Goal: Transaction & Acquisition: Book appointment/travel/reservation

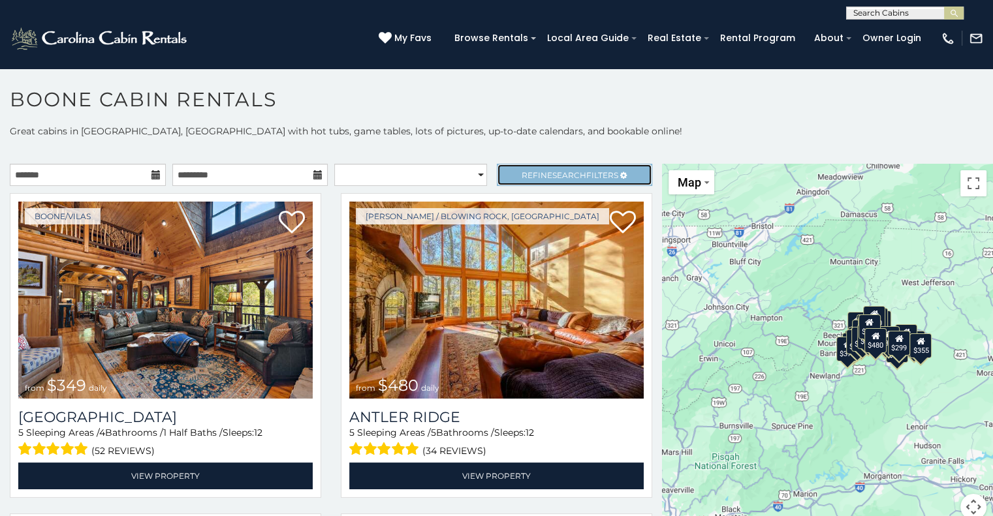
click at [573, 176] on span "Search" at bounding box center [569, 175] width 34 height 10
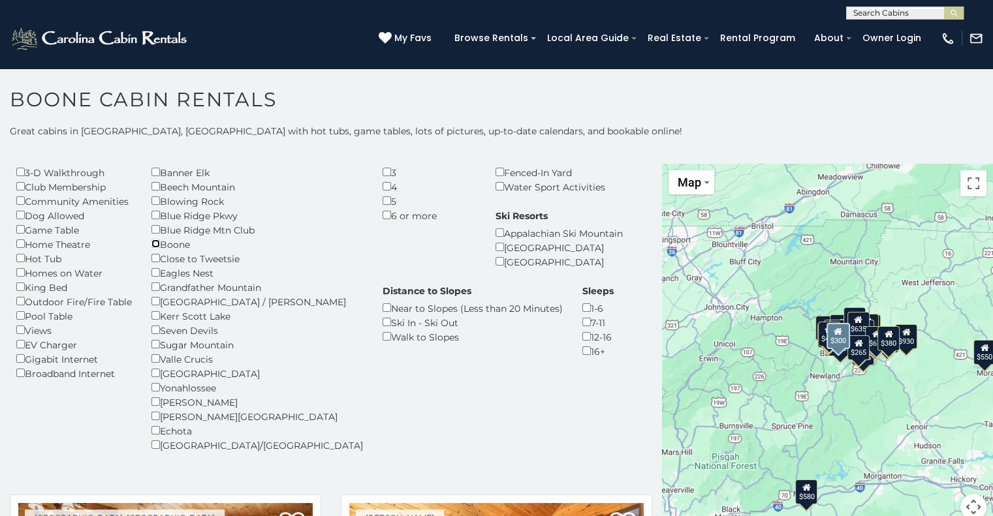
scroll to position [65, 0]
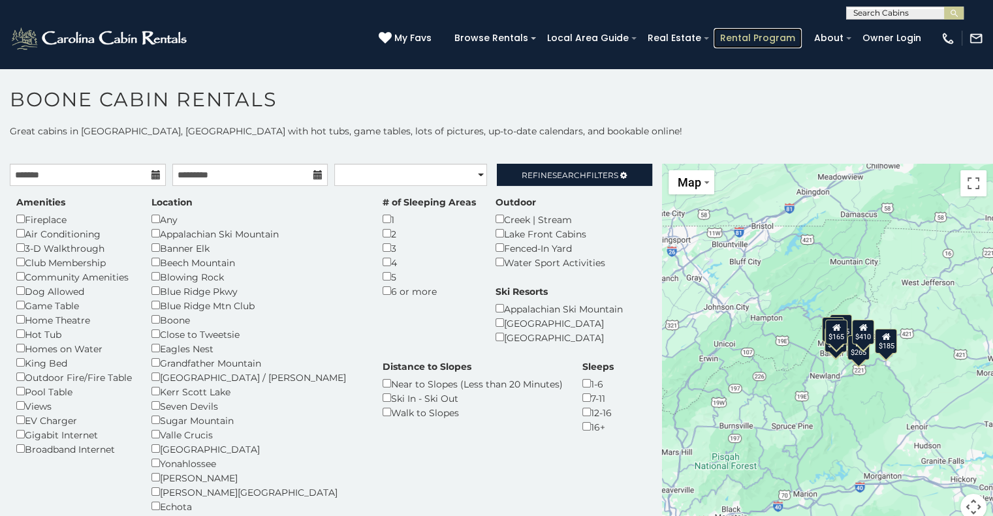
click at [759, 38] on link "Rental Program" at bounding box center [758, 38] width 88 height 20
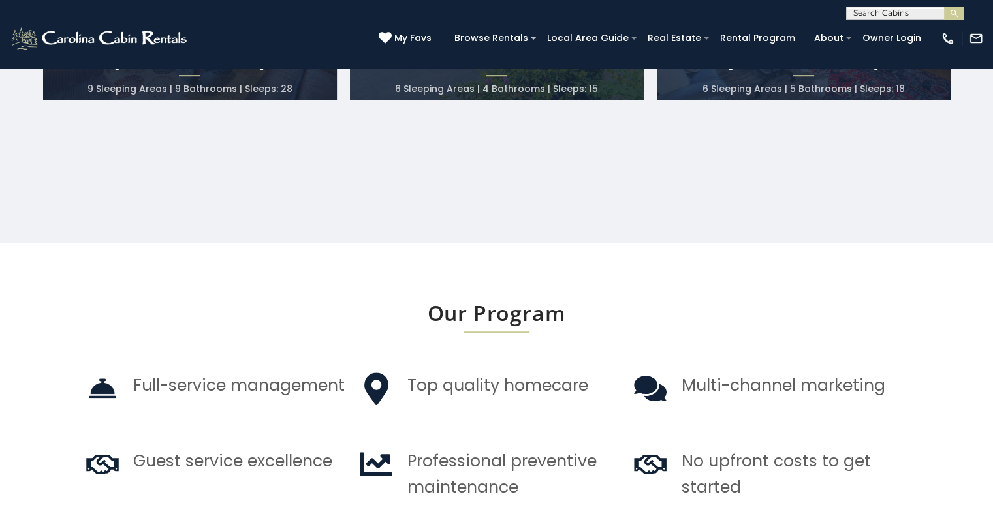
scroll to position [457, 0]
